Goal: Ask a question

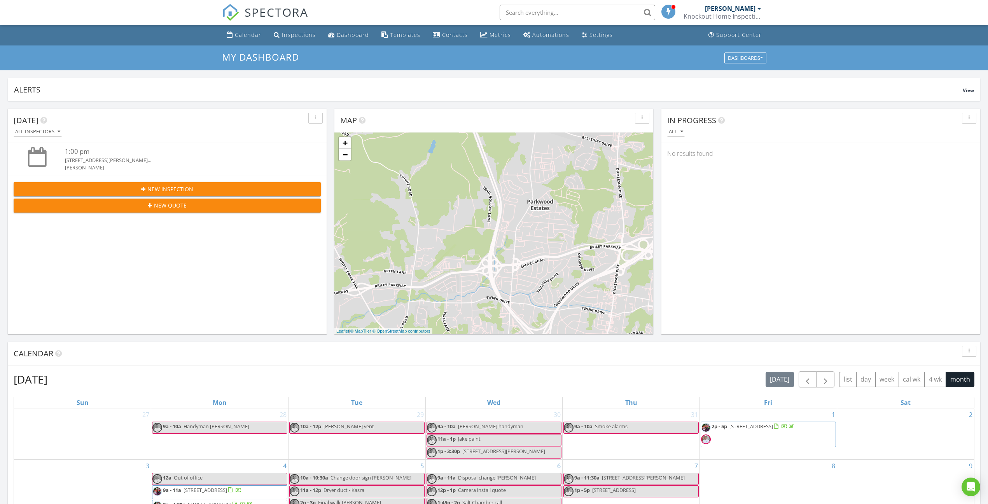
click at [106, 157] on div "700 Huffine Manor Cir, Franklin, TN 3706..." at bounding box center [180, 160] width 231 height 7
click at [66, 155] on div "1:00 pm" at bounding box center [180, 152] width 231 height 10
click at [37, 153] on div at bounding box center [37, 157] width 19 height 20
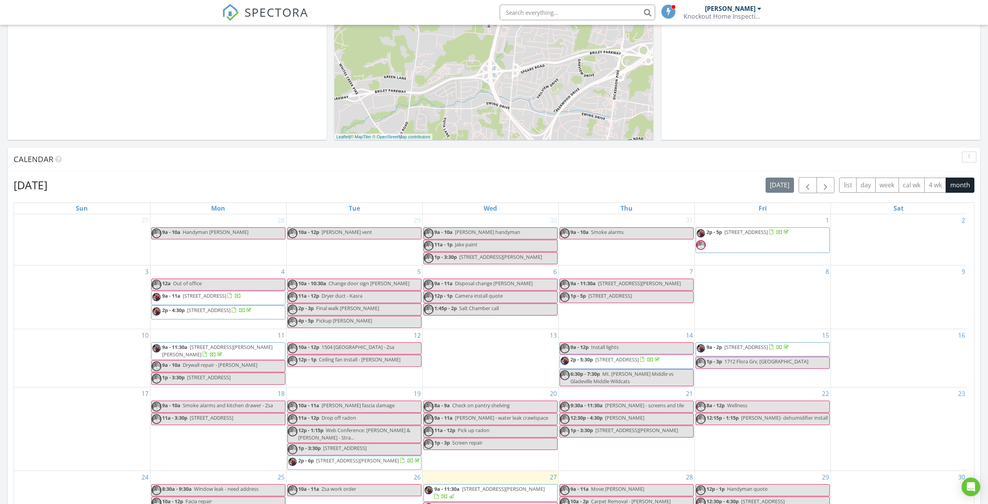
scroll to position [48, 0]
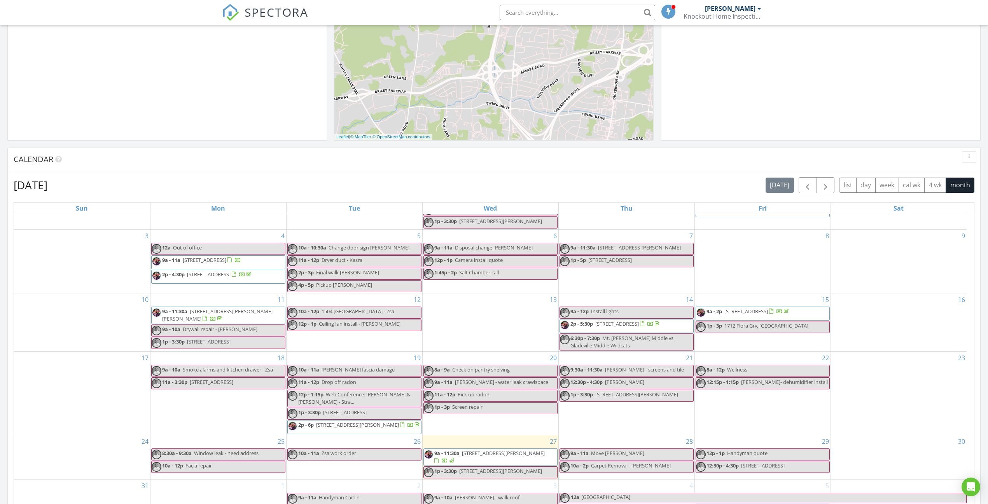
click at [480, 456] on span "2717 Gossett Trl, Nashville 37221" at bounding box center [503, 453] width 83 height 7
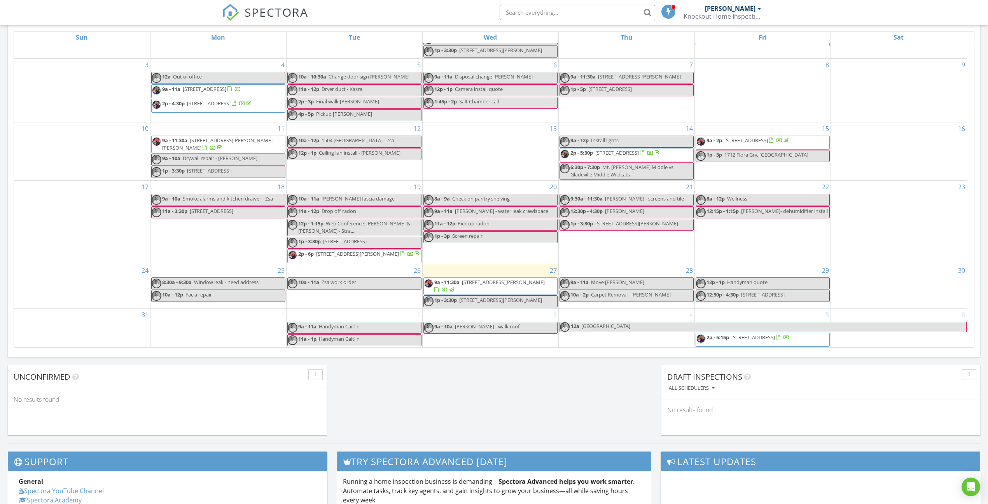
scroll to position [389, 0]
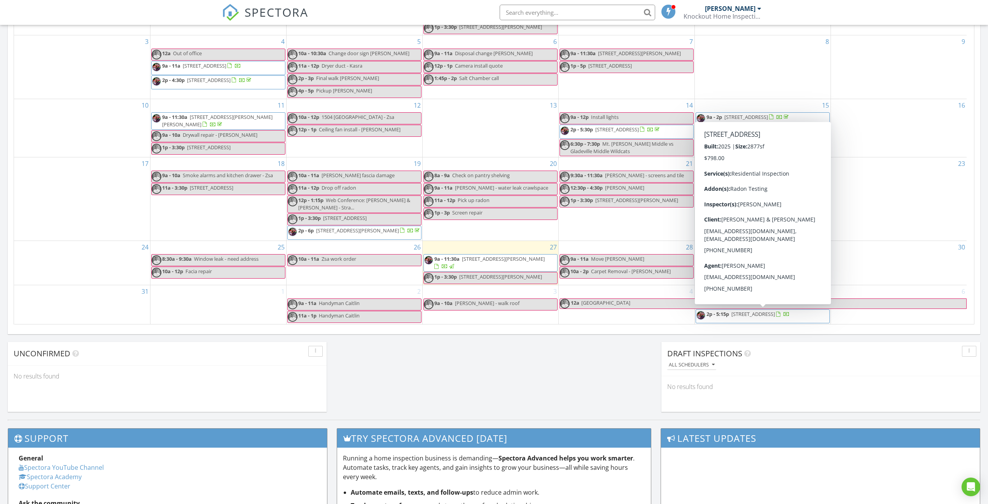
click at [725, 316] on span "2p - 5:15p" at bounding box center [717, 314] width 23 height 7
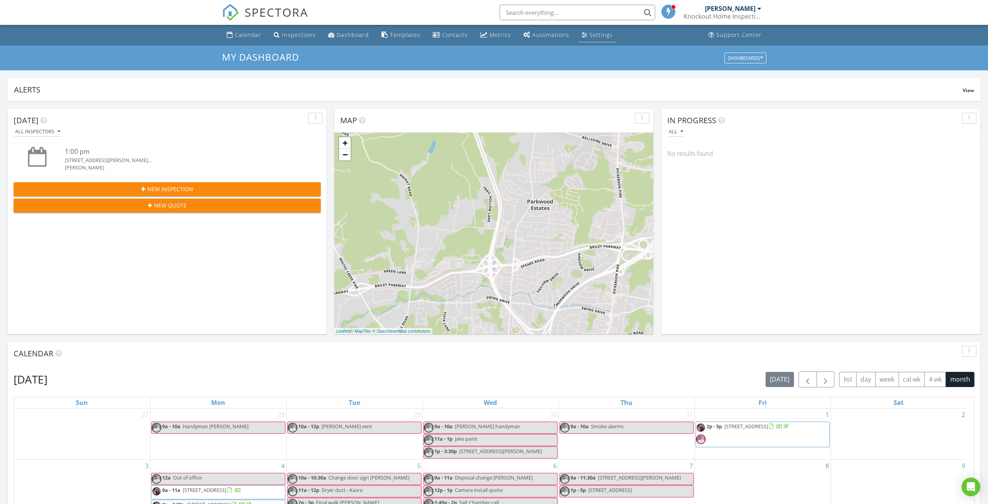
click at [597, 28] on link "Settings" at bounding box center [596, 35] width 37 height 14
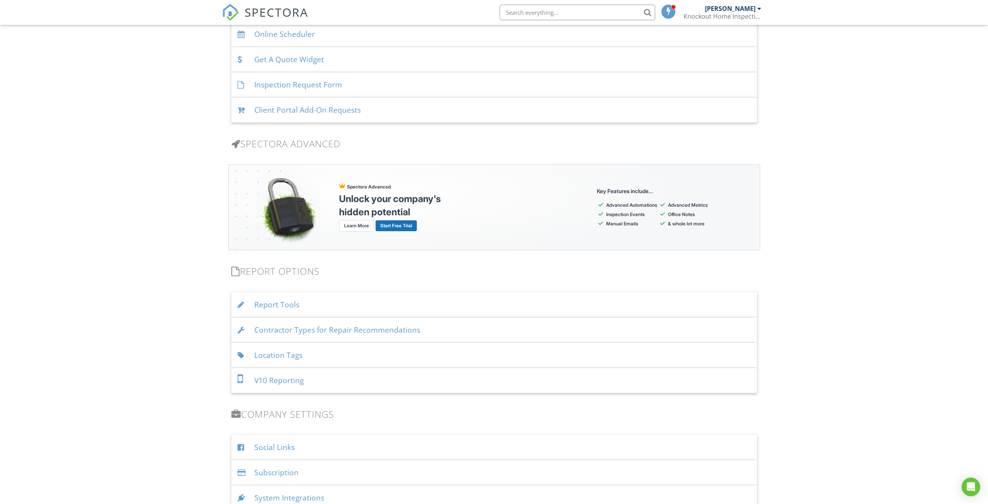
scroll to position [583, 0]
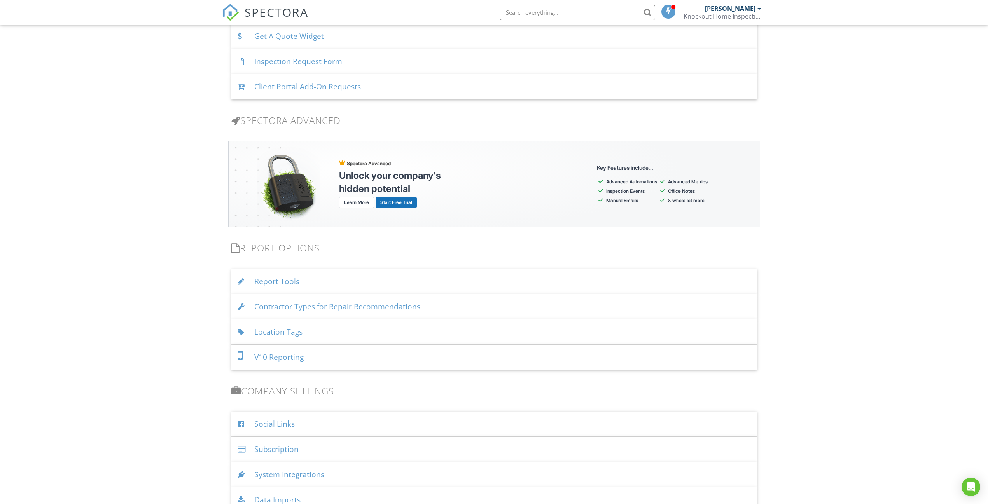
click at [264, 451] on div "Subscription" at bounding box center [494, 449] width 526 height 25
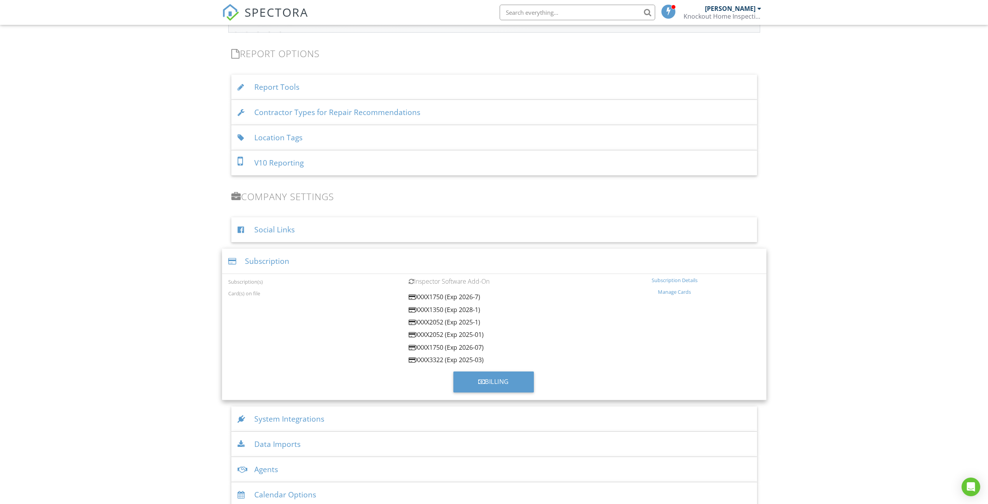
click at [665, 281] on div "Subscription Details" at bounding box center [674, 280] width 171 height 6
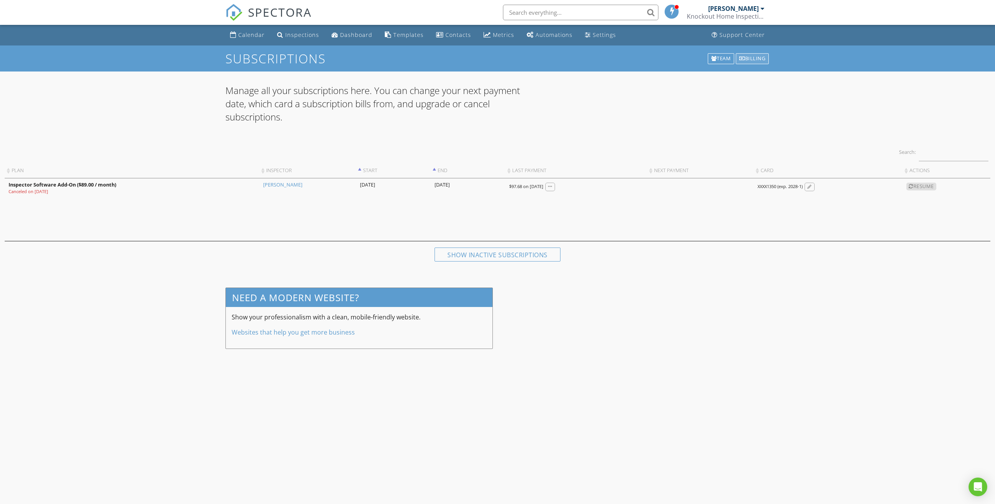
click at [746, 60] on div "Billing" at bounding box center [752, 58] width 33 height 11
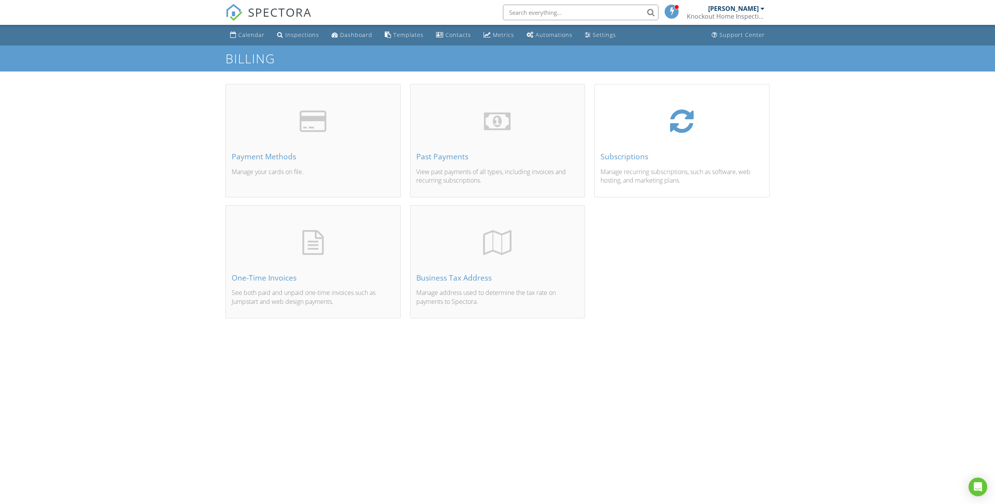
click at [685, 130] on div at bounding box center [682, 121] width 24 height 27
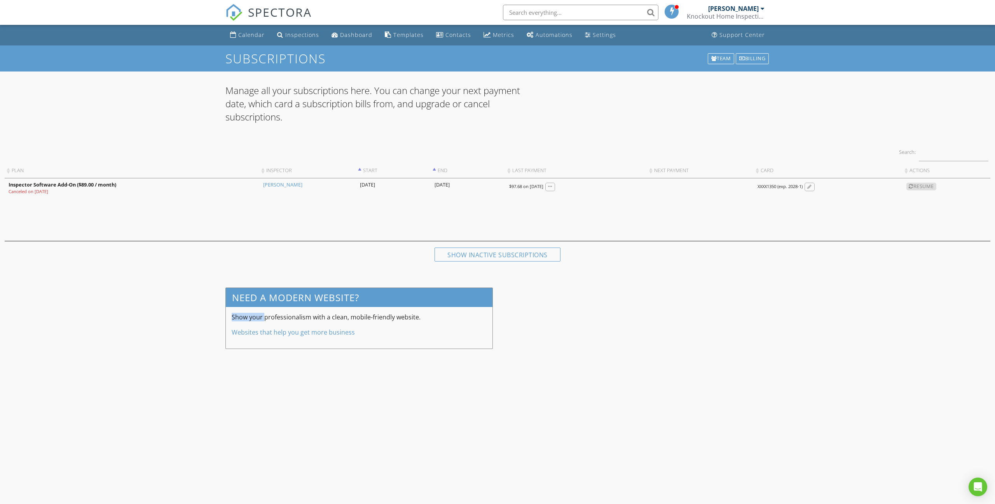
drag, startPoint x: 231, startPoint y: 317, endPoint x: 266, endPoint y: 320, distance: 34.4
click at [266, 320] on div "Show your professionalism with a clean, mobile-friendly website. Websites that …" at bounding box center [359, 328] width 267 height 42
drag, startPoint x: 364, startPoint y: 299, endPoint x: 317, endPoint y: 305, distance: 47.4
click at [317, 305] on h3 "Need a modern website?" at bounding box center [359, 297] width 267 height 19
click at [812, 189] on div at bounding box center [809, 187] width 5 height 5
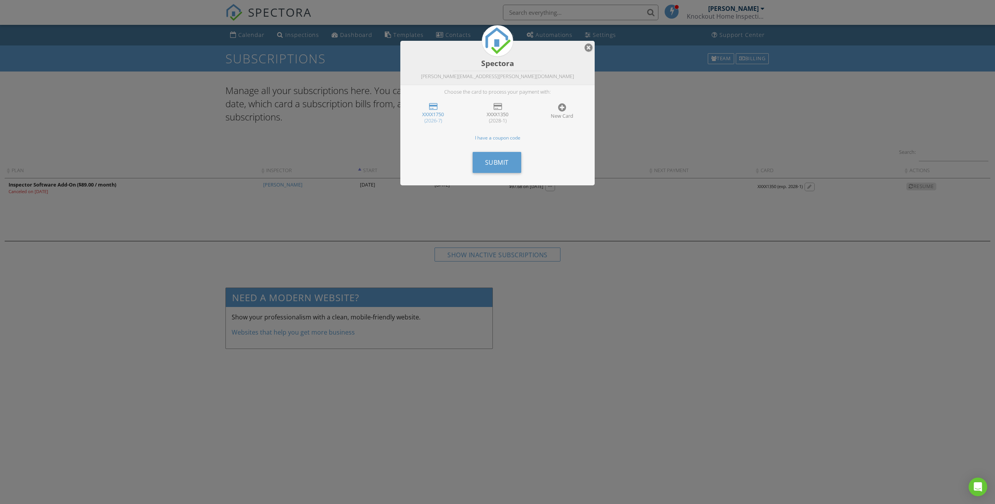
click at [686, 363] on div at bounding box center [497, 276] width 995 height 630
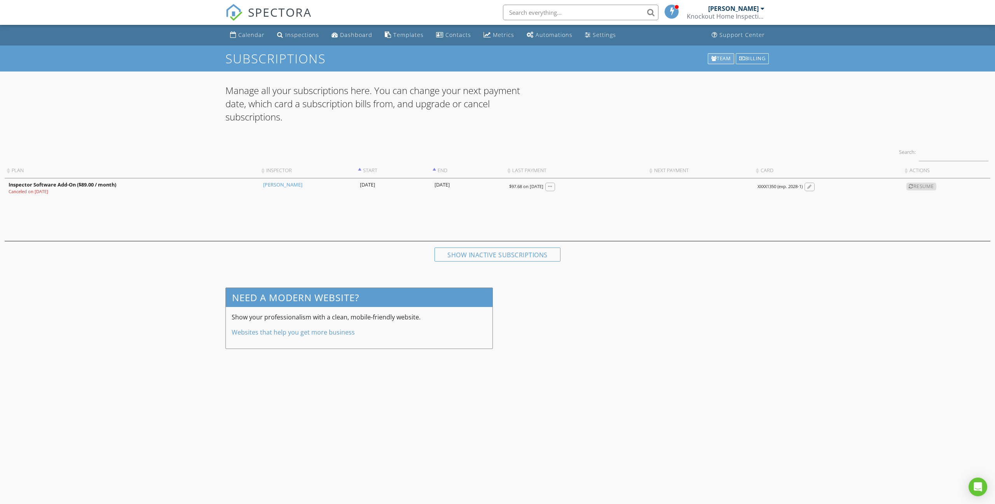
click at [721, 61] on div "Team" at bounding box center [721, 58] width 27 height 11
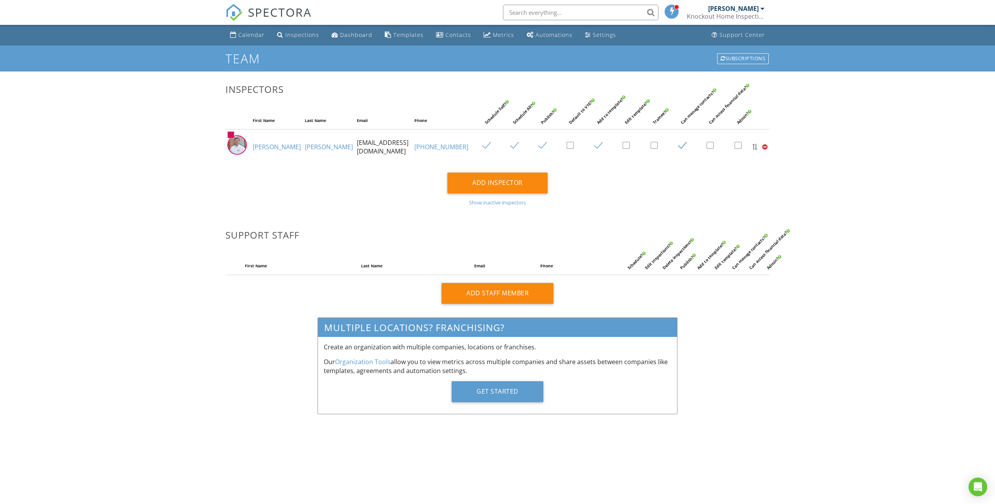
click at [495, 204] on div "Show inactive inspectors" at bounding box center [497, 202] width 544 height 6
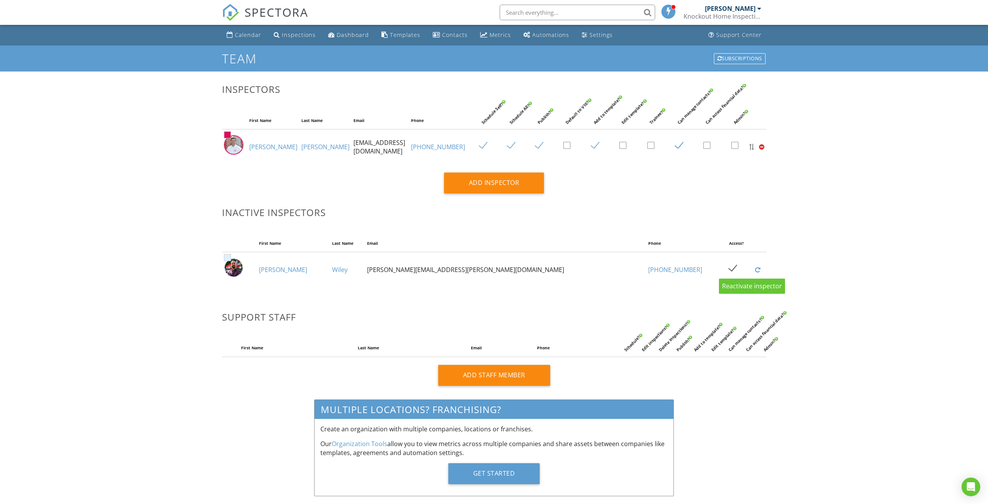
click at [755, 271] on div at bounding box center [757, 270] width 5 height 6
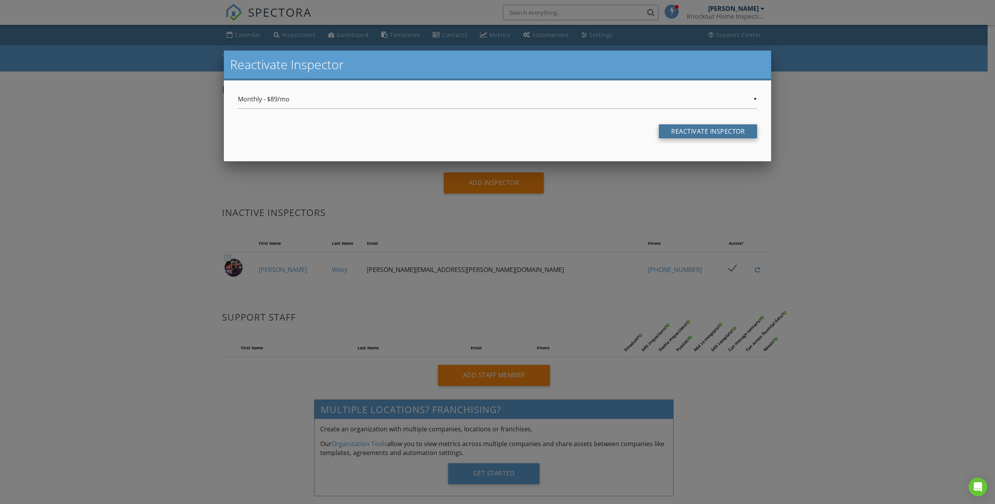
click at [698, 136] on div "Reactivate Inspector" at bounding box center [708, 131] width 98 height 14
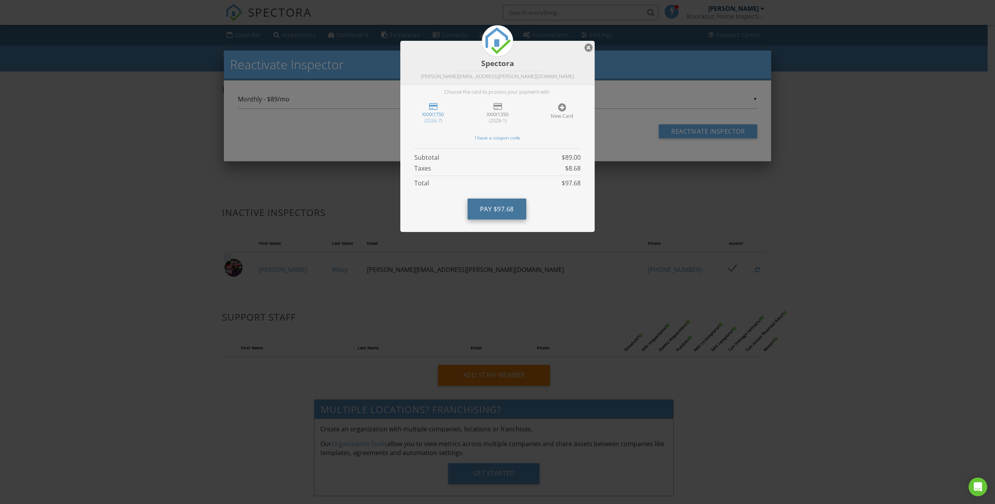
click at [488, 210] on span "Pay" at bounding box center [486, 209] width 12 height 9
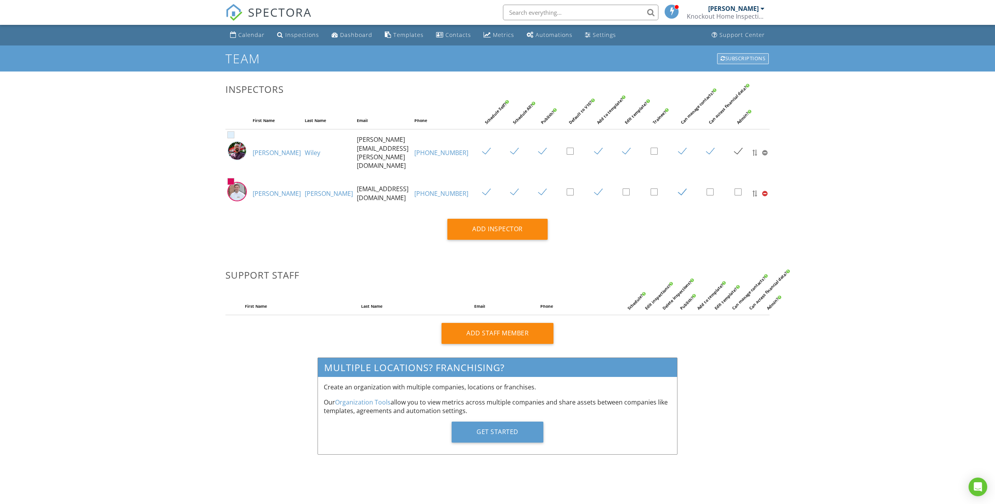
click at [737, 56] on div "Subscriptions" at bounding box center [743, 58] width 52 height 11
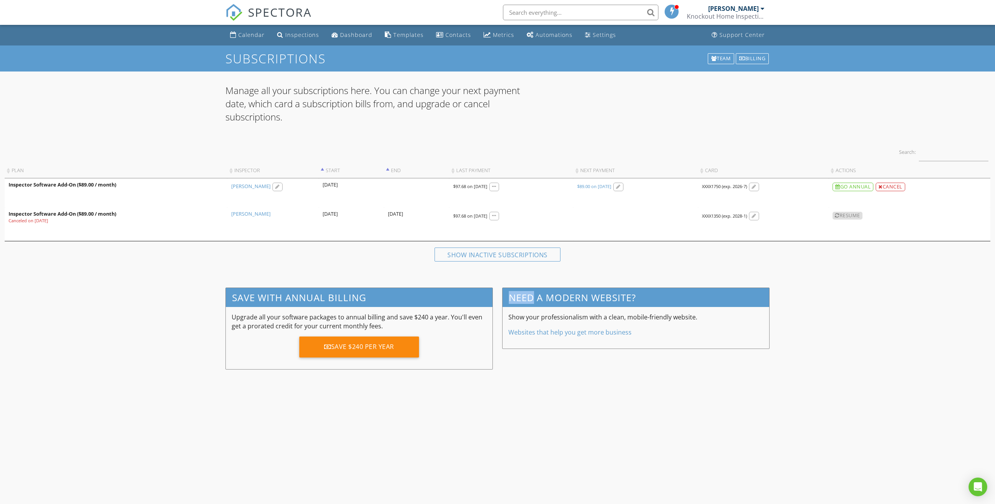
drag, startPoint x: 512, startPoint y: 297, endPoint x: 533, endPoint y: 299, distance: 21.0
click at [533, 299] on h3 "Need a modern website?" at bounding box center [636, 297] width 267 height 19
click at [973, 488] on div "Open Intercom Messenger" at bounding box center [978, 487] width 21 height 21
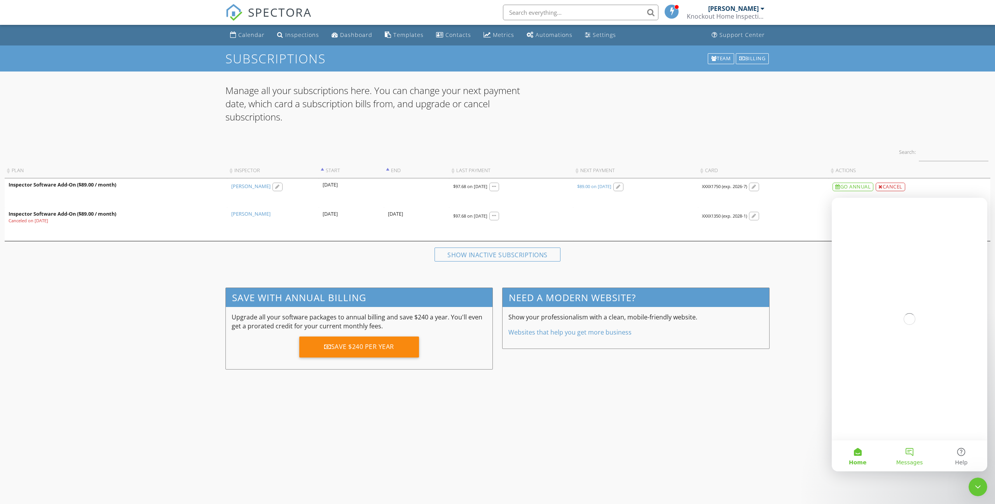
click at [906, 457] on button "Messages" at bounding box center [910, 455] width 52 height 31
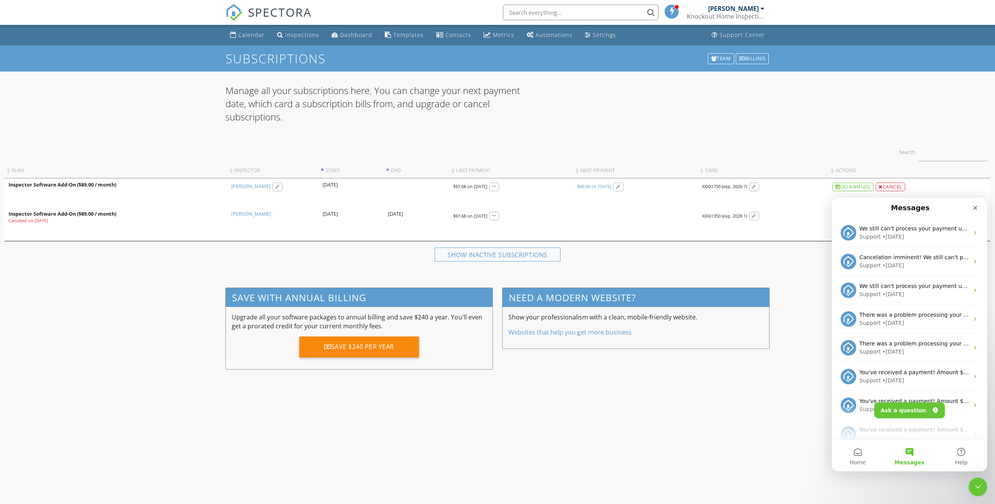
click at [910, 407] on button "Ask a question" at bounding box center [910, 411] width 70 height 16
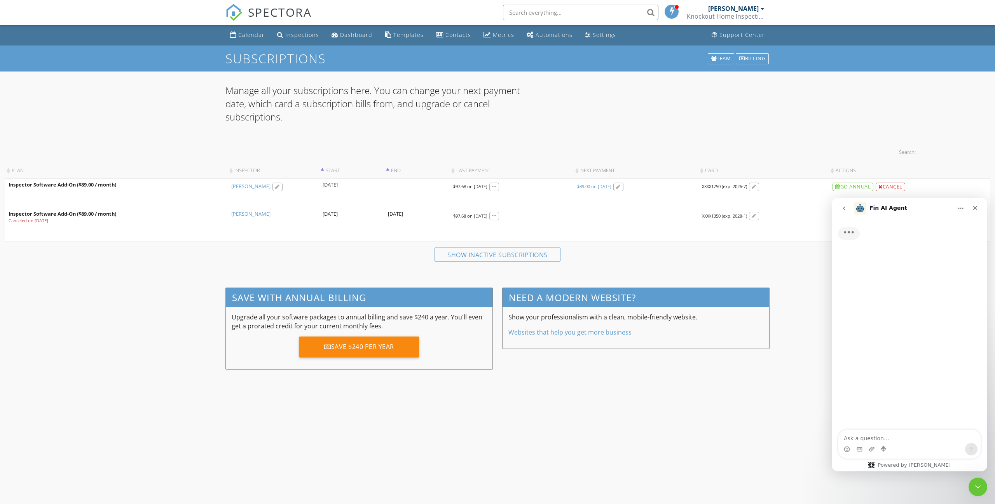
click at [882, 437] on textarea "Ask a question…" at bounding box center [910, 436] width 142 height 13
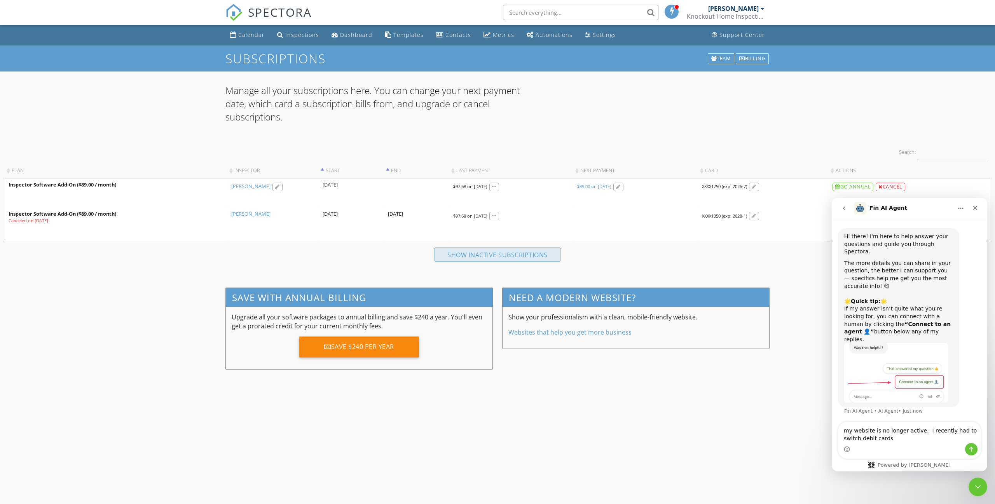
type textarea "my website is no longer active. I recently had to switch debit cards"
click at [508, 260] on div "Show inactive subscriptions" at bounding box center [498, 255] width 126 height 14
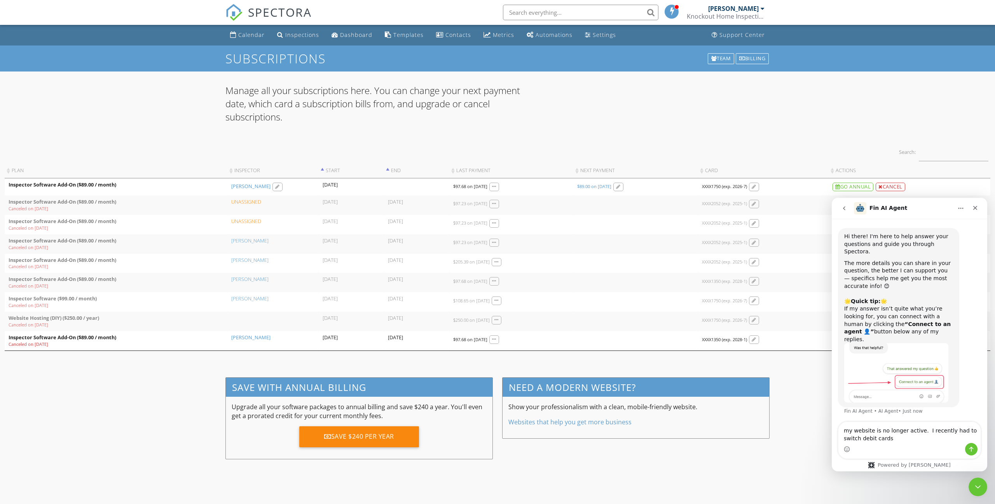
click at [830, 482] on body "SPECTORA [PERSON_NAME] Knockout Home Inspections LLC Role: Inspector Change Rol…" at bounding box center [497, 249] width 995 height 498
click at [981, 477] on div "Close Intercom Messenger" at bounding box center [977, 486] width 19 height 19
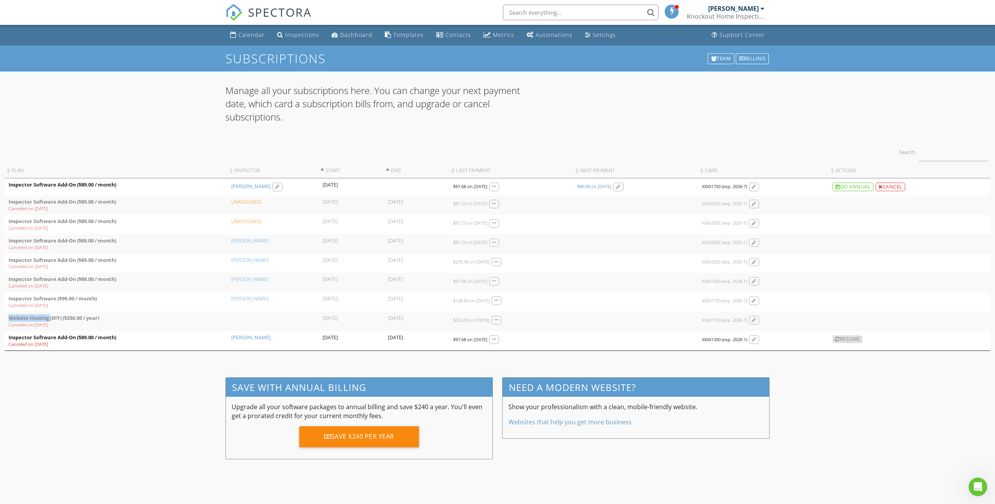
drag, startPoint x: 9, startPoint y: 319, endPoint x: 50, endPoint y: 318, distance: 40.8
click at [50, 318] on div "Website Hosting (DIY) ($250.00 / year)" at bounding box center [116, 318] width 215 height 7
click at [64, 318] on div "Website Hosting (DIY) ($250.00 / year)" at bounding box center [116, 318] width 215 height 7
drag, startPoint x: 64, startPoint y: 318, endPoint x: 80, endPoint y: 318, distance: 16.3
click at [80, 318] on div "Website Hosting (DIY) ($250.00 / year)" at bounding box center [116, 318] width 215 height 7
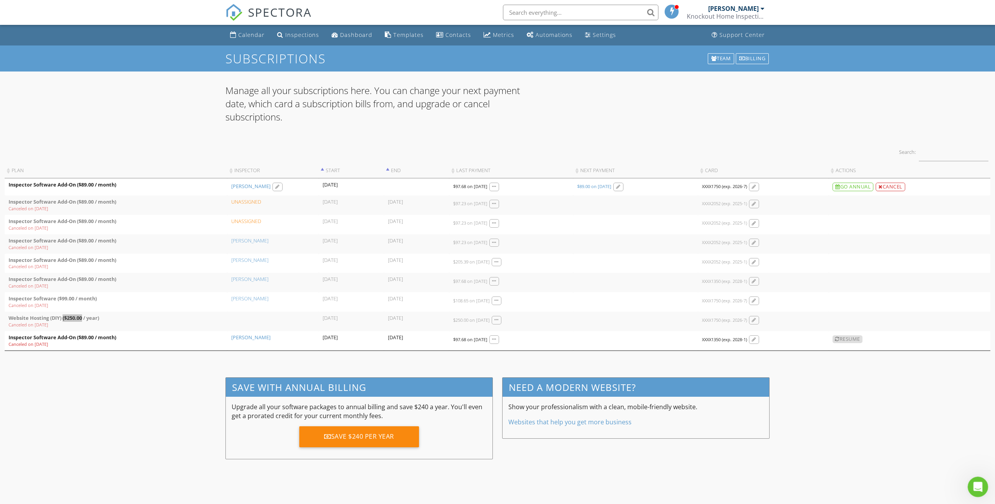
click at [976, 482] on icon "Open Intercom Messenger" at bounding box center [977, 486] width 13 height 13
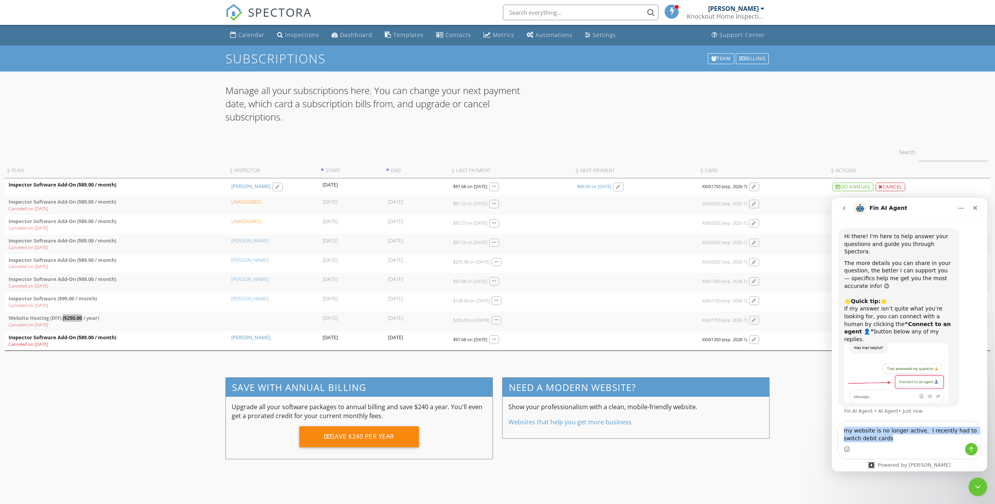
drag, startPoint x: 807, startPoint y: 422, endPoint x: 1636, endPoint y: 615, distance: 850.9
click html "Fin AI Agent Hi there! I'm here to help answer your questions and guide you thr…"
click at [849, 431] on textarea "my website is no longer active. I recently had to switch debit cards" at bounding box center [910, 432] width 142 height 21
click at [870, 442] on textarea "my website is no longer active. I recently had to switch debit cards" at bounding box center [910, 432] width 142 height 21
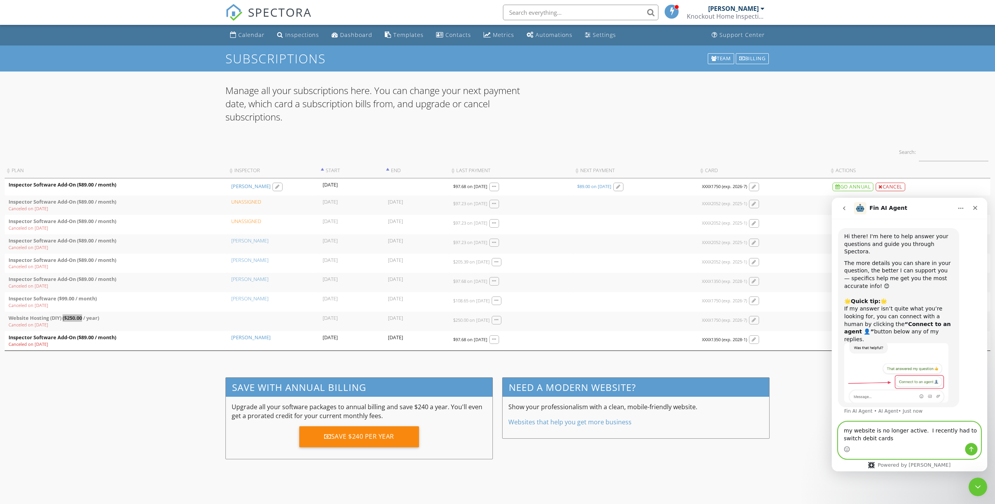
click at [887, 440] on textarea "my website is no longer active. I recently had to switch debit cards" at bounding box center [910, 432] width 142 height 21
type textarea "m"
type textarea "how to renew website hosting"
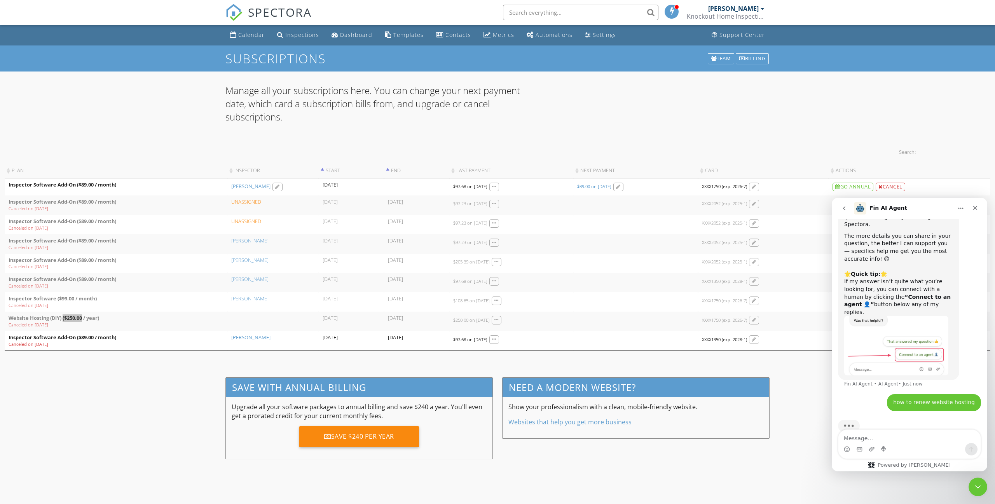
click at [845, 438] on textarea "Message…" at bounding box center [910, 436] width 142 height 13
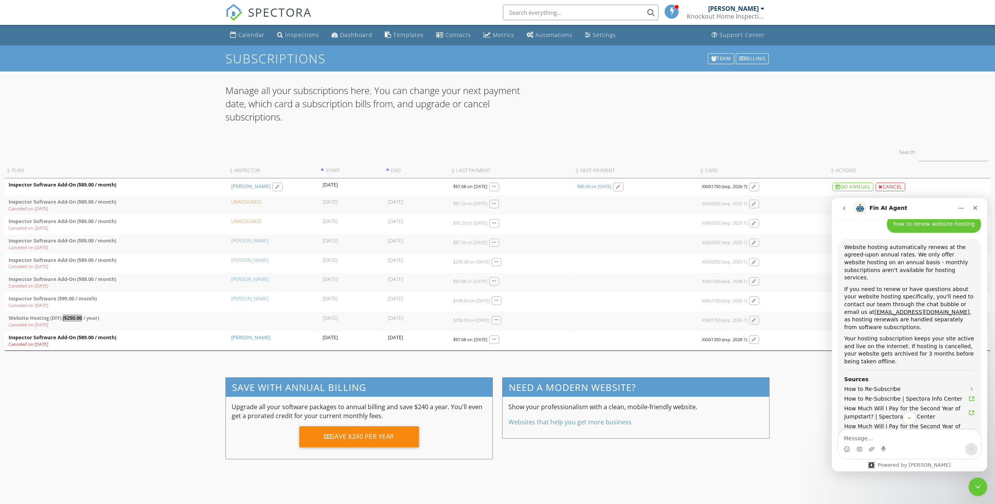
scroll to position [199, 0]
drag, startPoint x: 868, startPoint y: 274, endPoint x: 920, endPoint y: 280, distance: 51.7
click at [920, 285] on div "If you need to renew or have questions about your website hosting specifically,…" at bounding box center [909, 308] width 131 height 46
click at [933, 285] on div "If you need to renew or have questions about your website hosting specifically,…" at bounding box center [909, 308] width 131 height 46
click at [875, 308] on link "[EMAIL_ADDRESS][DOMAIN_NAME]" at bounding box center [922, 311] width 95 height 6
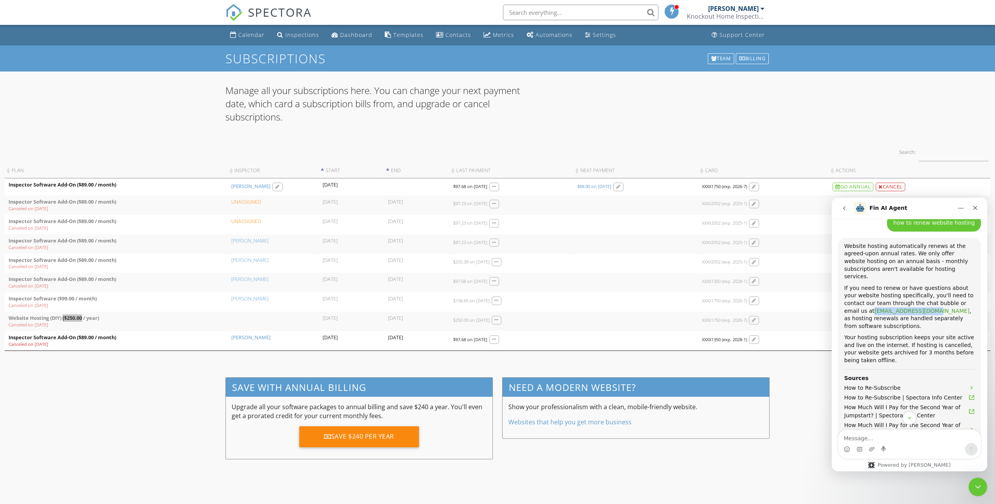
drag, startPoint x: 900, startPoint y: 289, endPoint x: 845, endPoint y: 289, distance: 55.2
click at [845, 289] on div "If you need to renew or have questions about your website hosting specifically,…" at bounding box center [909, 308] width 131 height 46
copy link "[EMAIL_ADDRESS][DOMAIN_NAME]"
